Goal: Transaction & Acquisition: Obtain resource

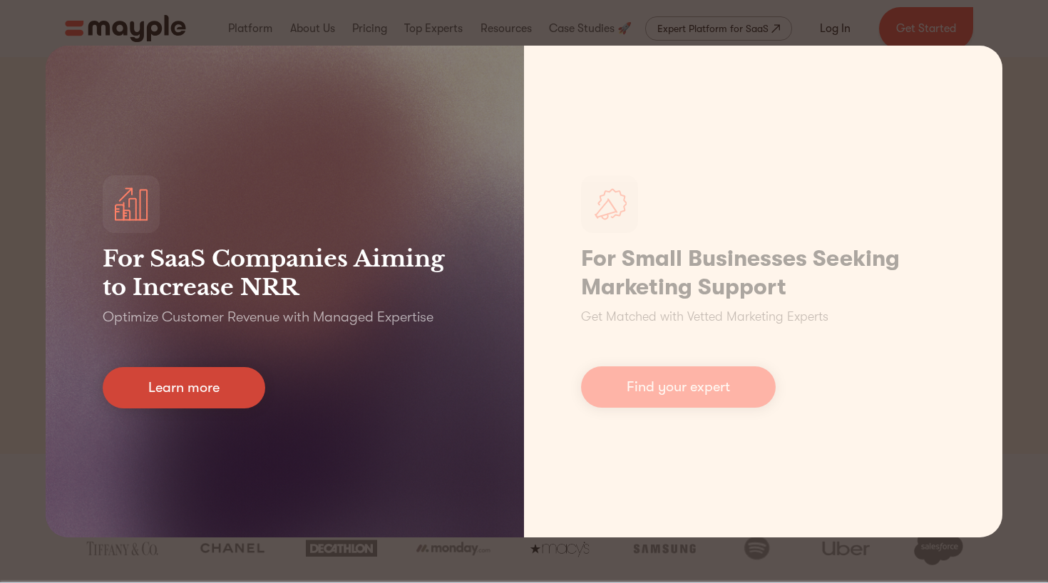
click at [225, 391] on link "Learn more" at bounding box center [184, 387] width 163 height 41
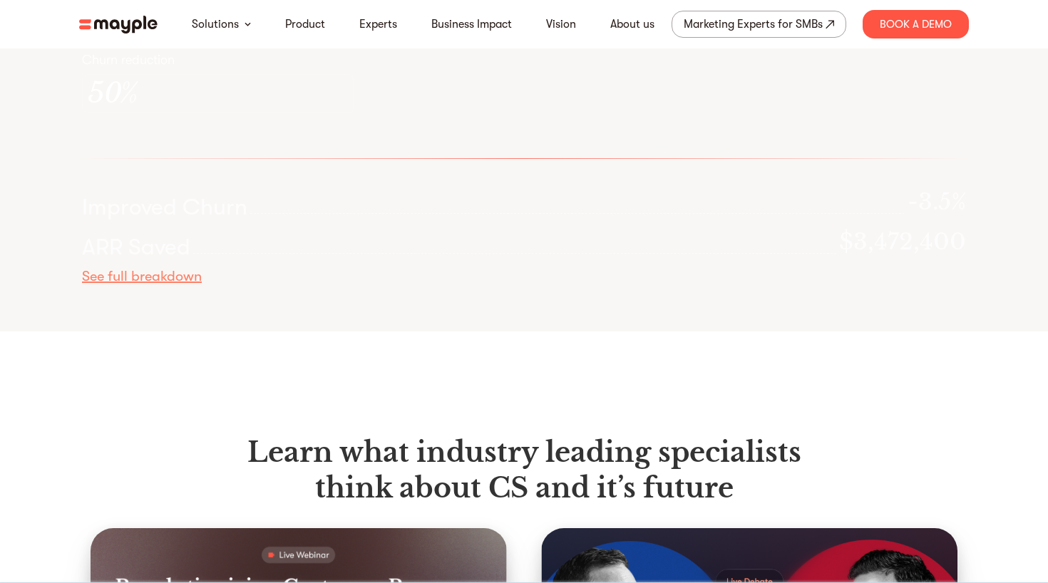
scroll to position [4157, 0]
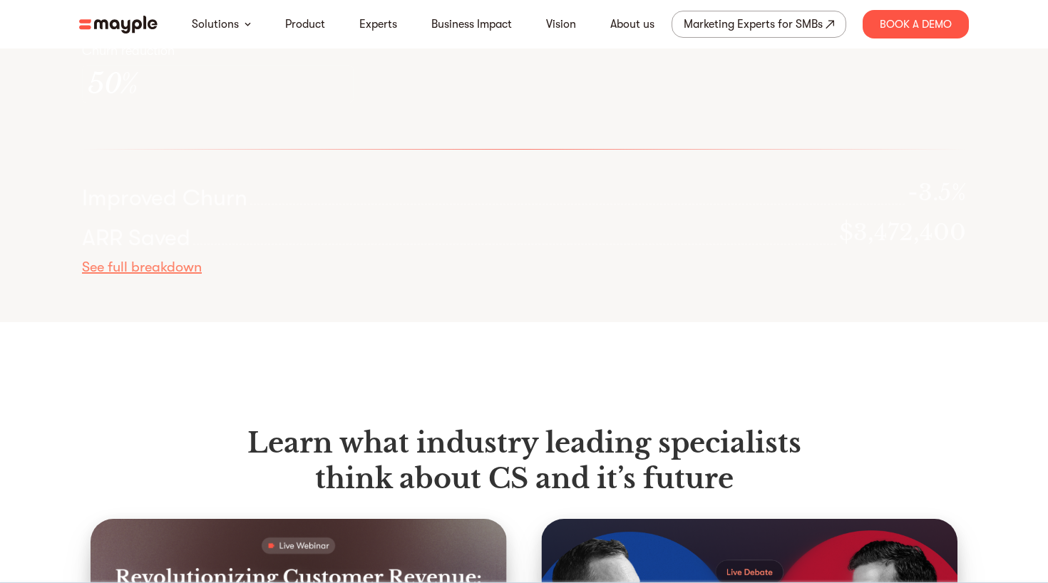
click at [385, 103] on div "Churn reduction 50 %" at bounding box center [298, 72] width 433 height 61
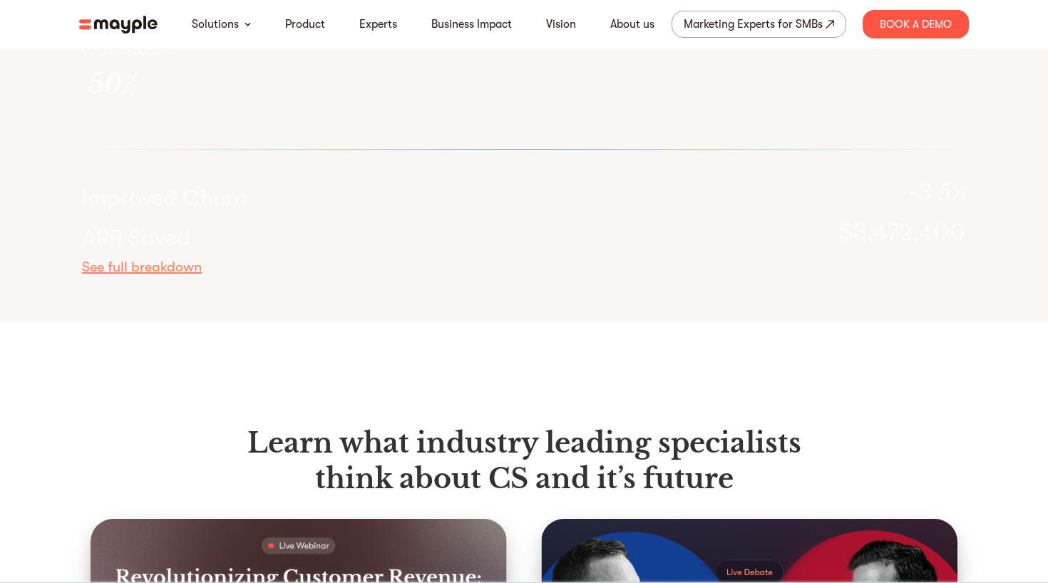
click at [185, 21] on input "400" at bounding box center [226, 5] width 241 height 33
click at [139, 21] on input "400" at bounding box center [226, 5] width 241 height 33
click at [174, 103] on div "50 %" at bounding box center [218, 84] width 272 height 39
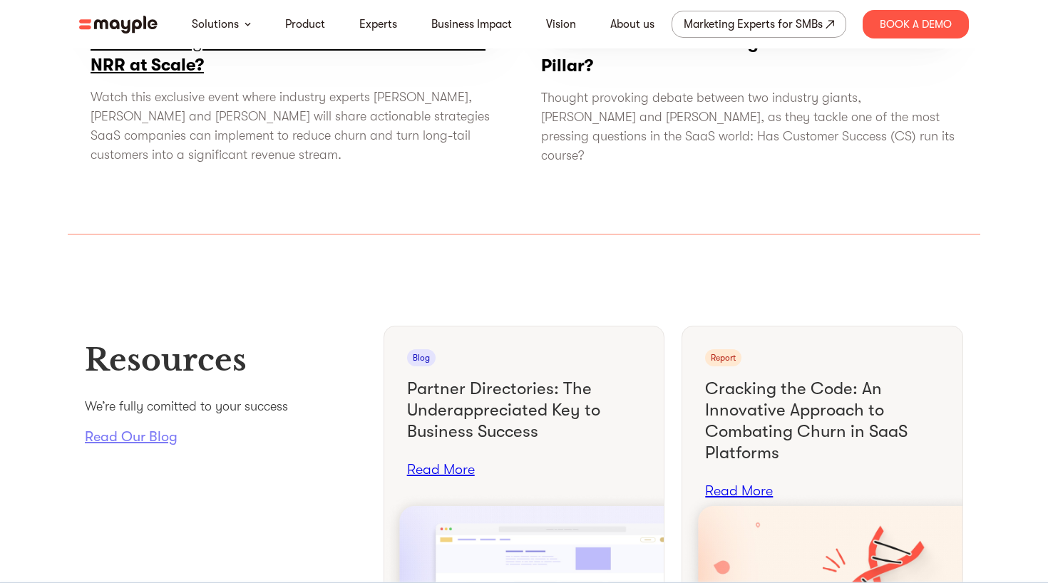
scroll to position [4898, 0]
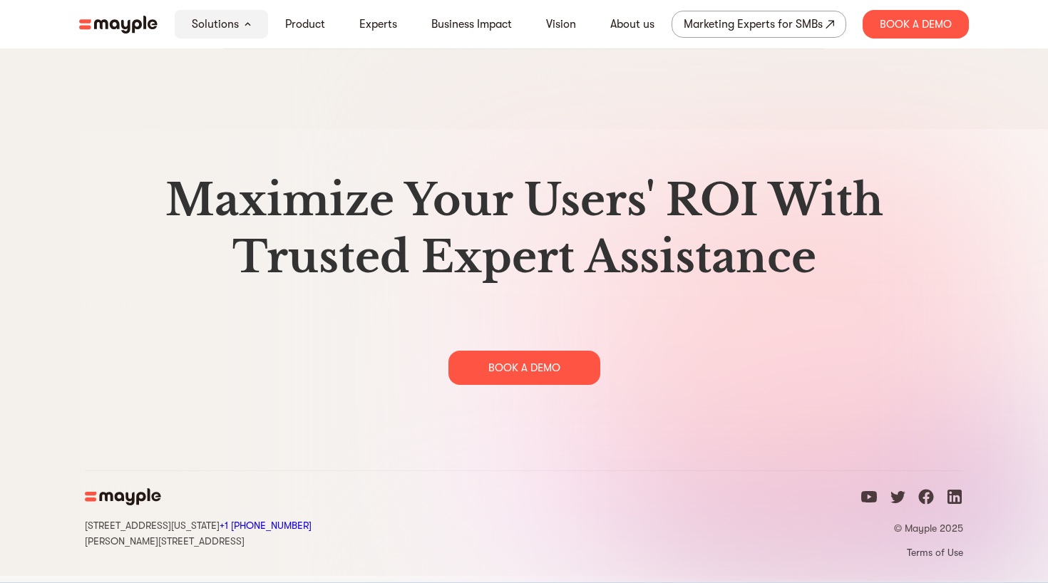
scroll to position [7334, 0]
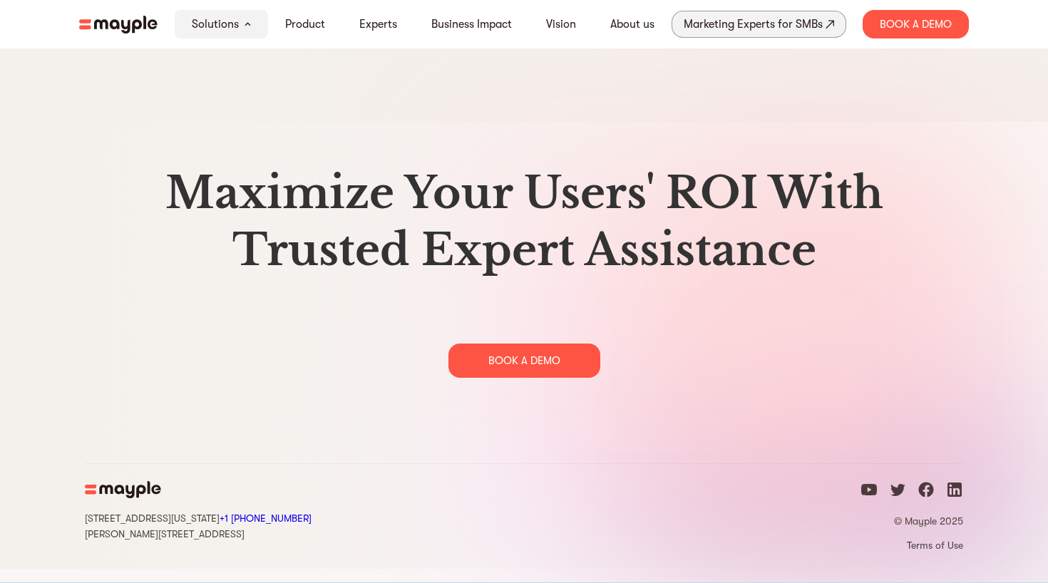
click at [817, 24] on div "Marketing Experts for SMBs" at bounding box center [753, 24] width 139 height 20
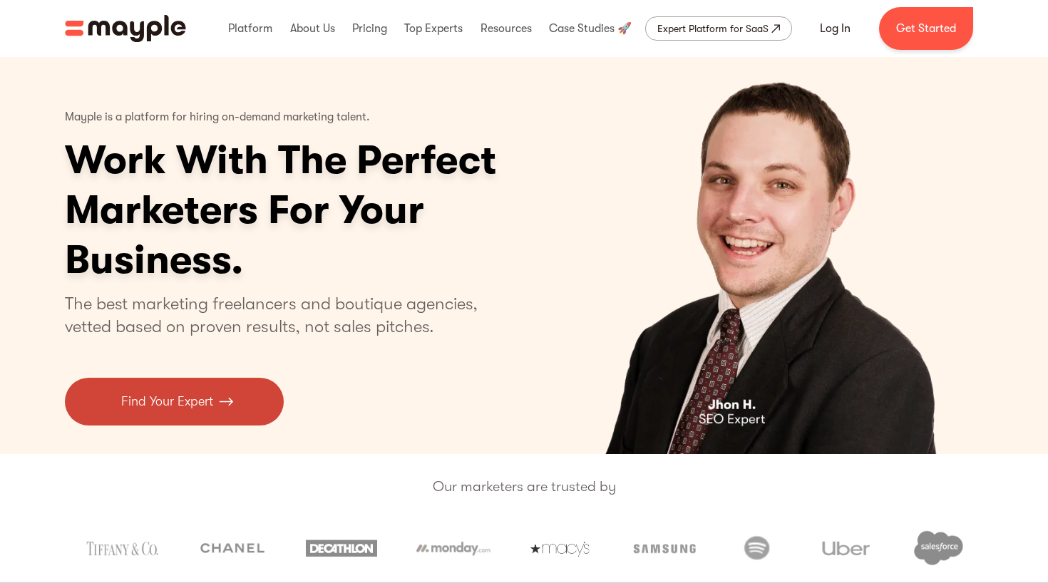
click at [207, 401] on p "Find Your Expert" at bounding box center [167, 401] width 92 height 19
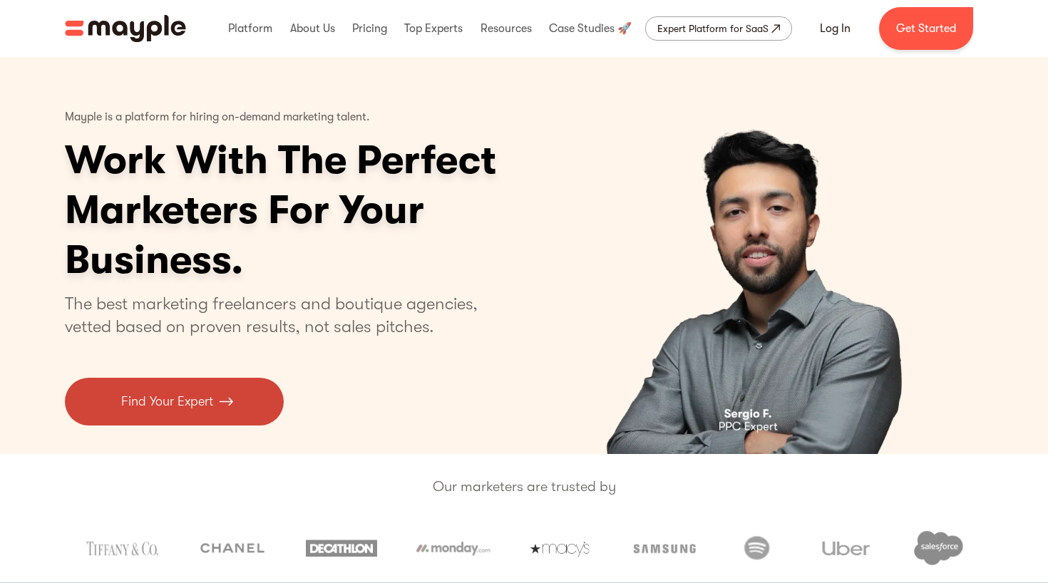
click at [161, 410] on p "Find Your Expert" at bounding box center [167, 401] width 92 height 19
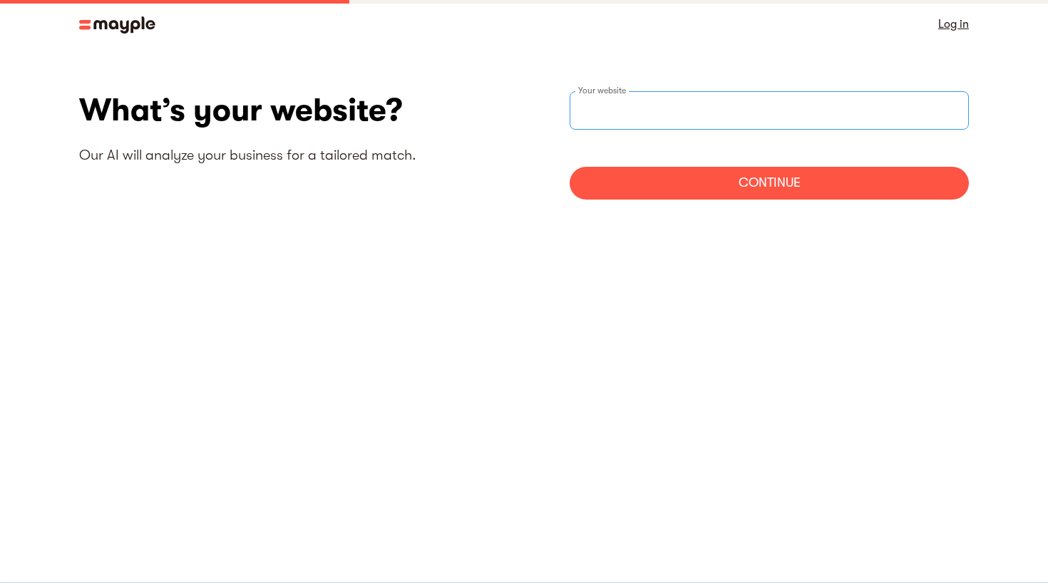
click at [624, 116] on input "websiteStep" at bounding box center [769, 110] width 399 height 39
type input "[URL][DOMAIN_NAME]"
click at [684, 272] on body "By continuing to use this site you agree to our Cookie Policy Got it Log in Wha…" at bounding box center [524, 291] width 1048 height 583
click at [684, 201] on div "What’s your website? Our AI will analyze your business for a tailored match. [U…" at bounding box center [524, 150] width 890 height 119
click at [706, 186] on div "Continue" at bounding box center [769, 183] width 399 height 33
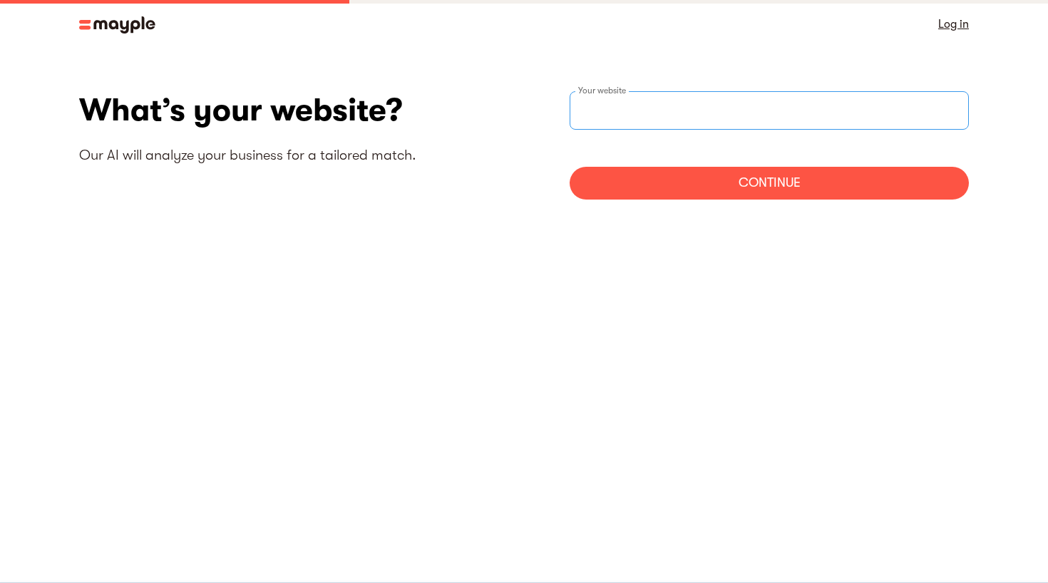
click at [605, 118] on input "websiteStep" at bounding box center [769, 110] width 399 height 39
type input "https://ashgarber.com"
click at [614, 275] on body "By continuing to use this site you agree to our Cookie Policy Got it Log in Wha…" at bounding box center [524, 291] width 1048 height 583
click at [699, 188] on div "Continue" at bounding box center [769, 183] width 399 height 33
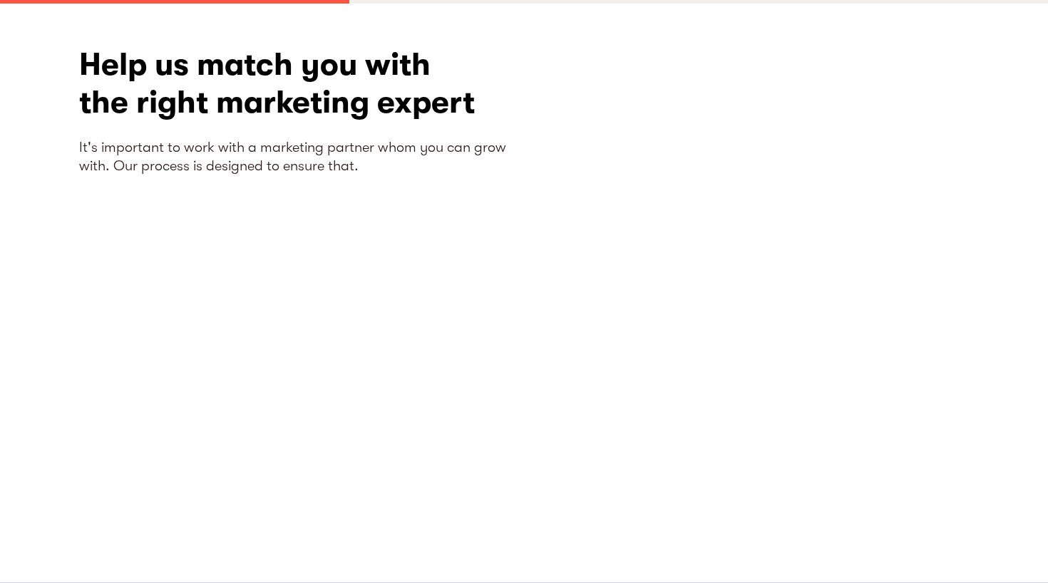
scroll to position [46, 0]
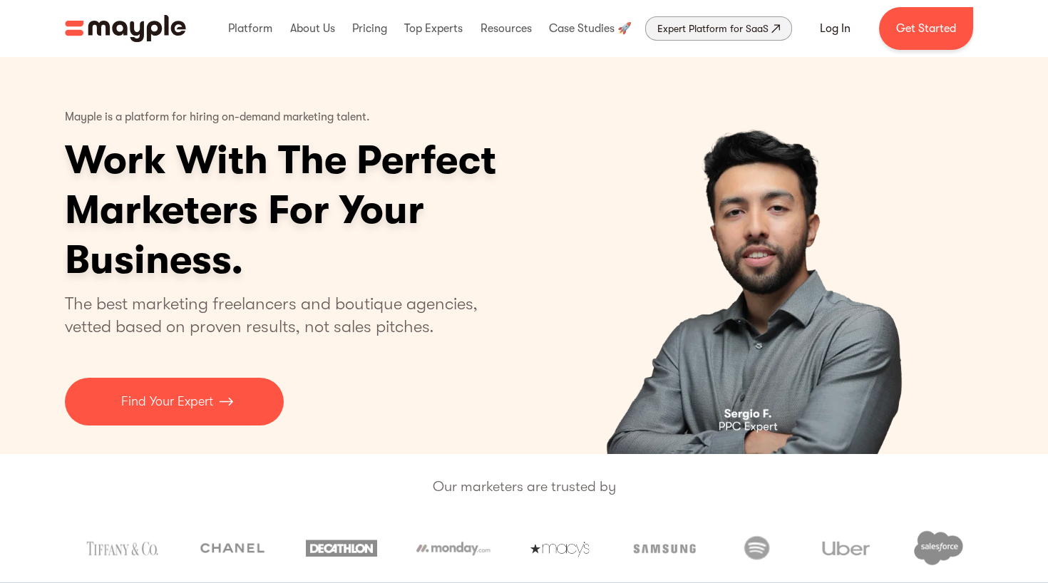
click at [780, 29] on link "Expert Platform for SaaS" at bounding box center [718, 28] width 147 height 24
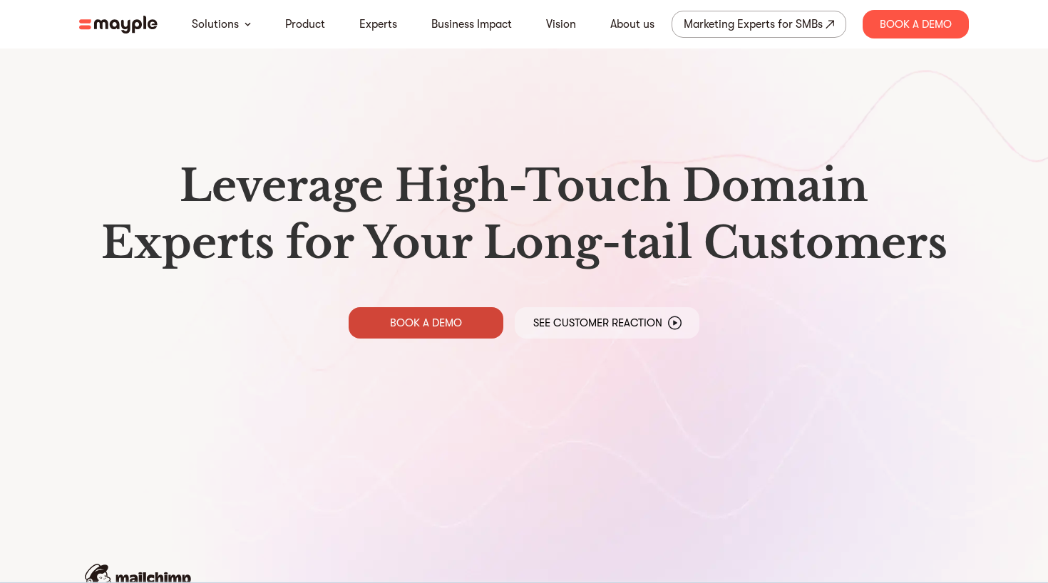
click at [461, 316] on p "BOOK A DEMO" at bounding box center [426, 323] width 72 height 14
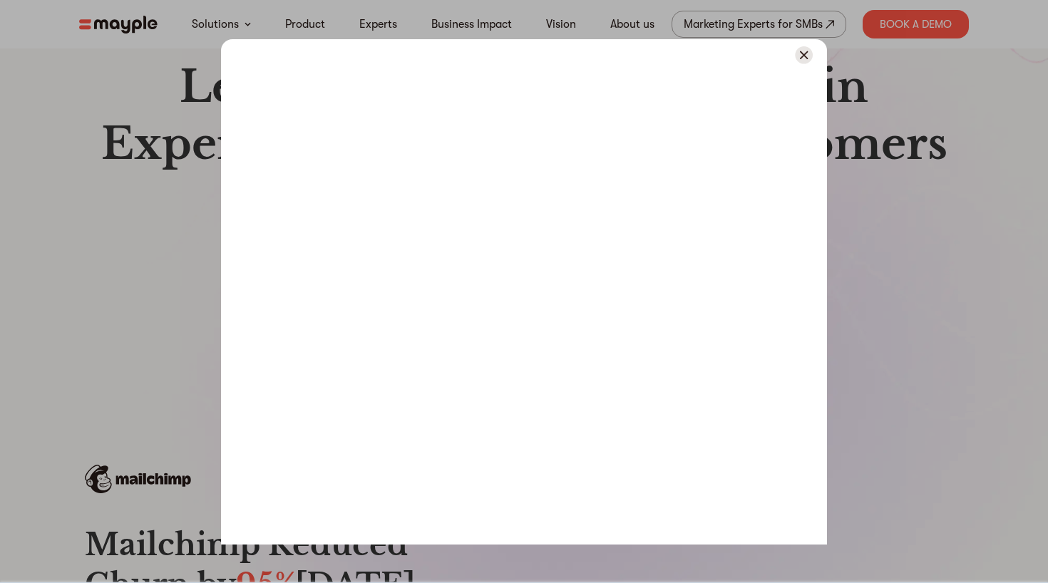
scroll to position [103, 0]
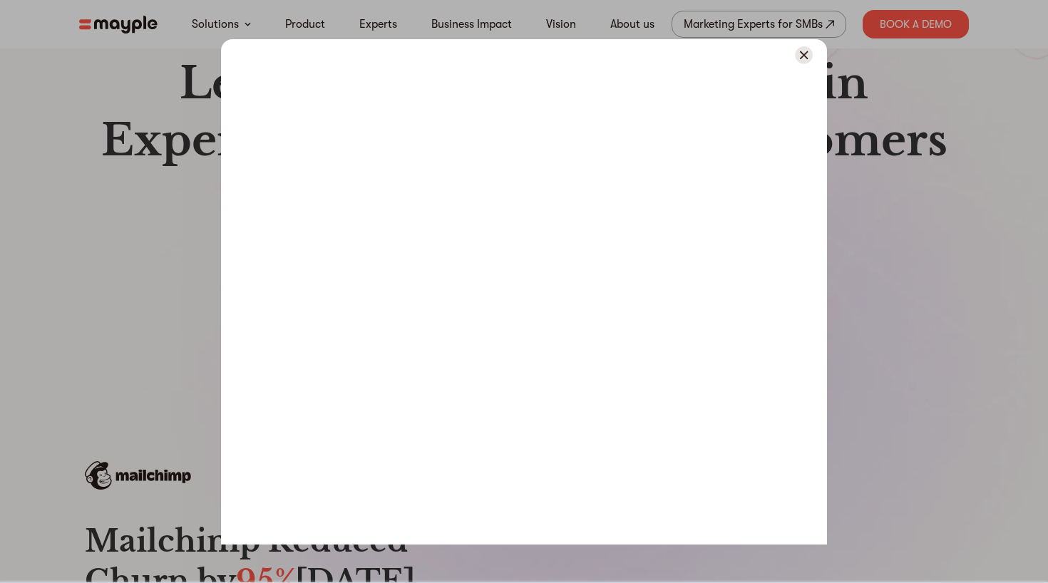
click at [845, 337] on div at bounding box center [524, 291] width 1048 height 583
click at [804, 60] on img at bounding box center [804, 55] width 18 height 18
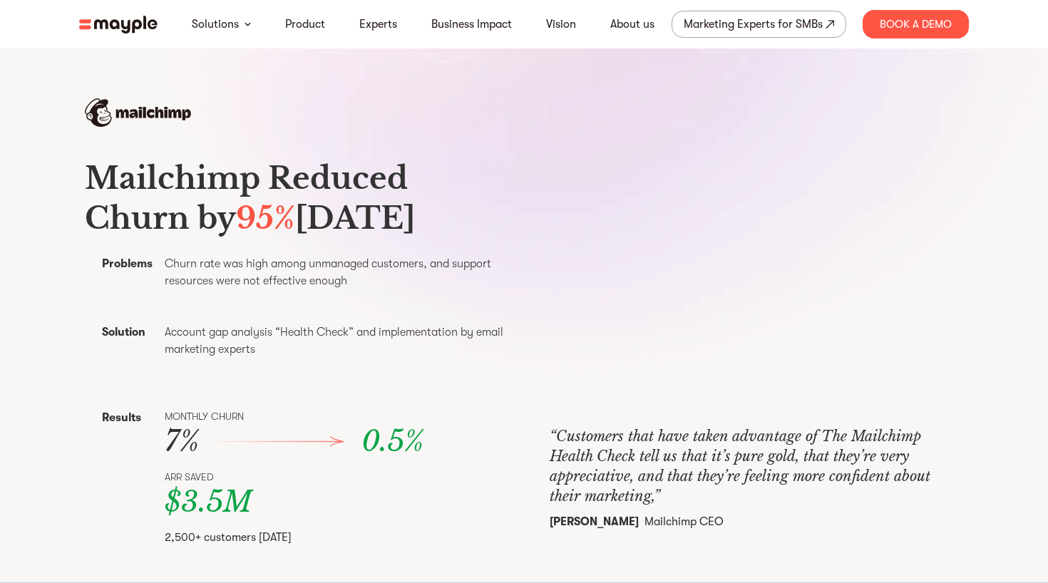
scroll to position [0, 0]
